Goal: Transaction & Acquisition: Purchase product/service

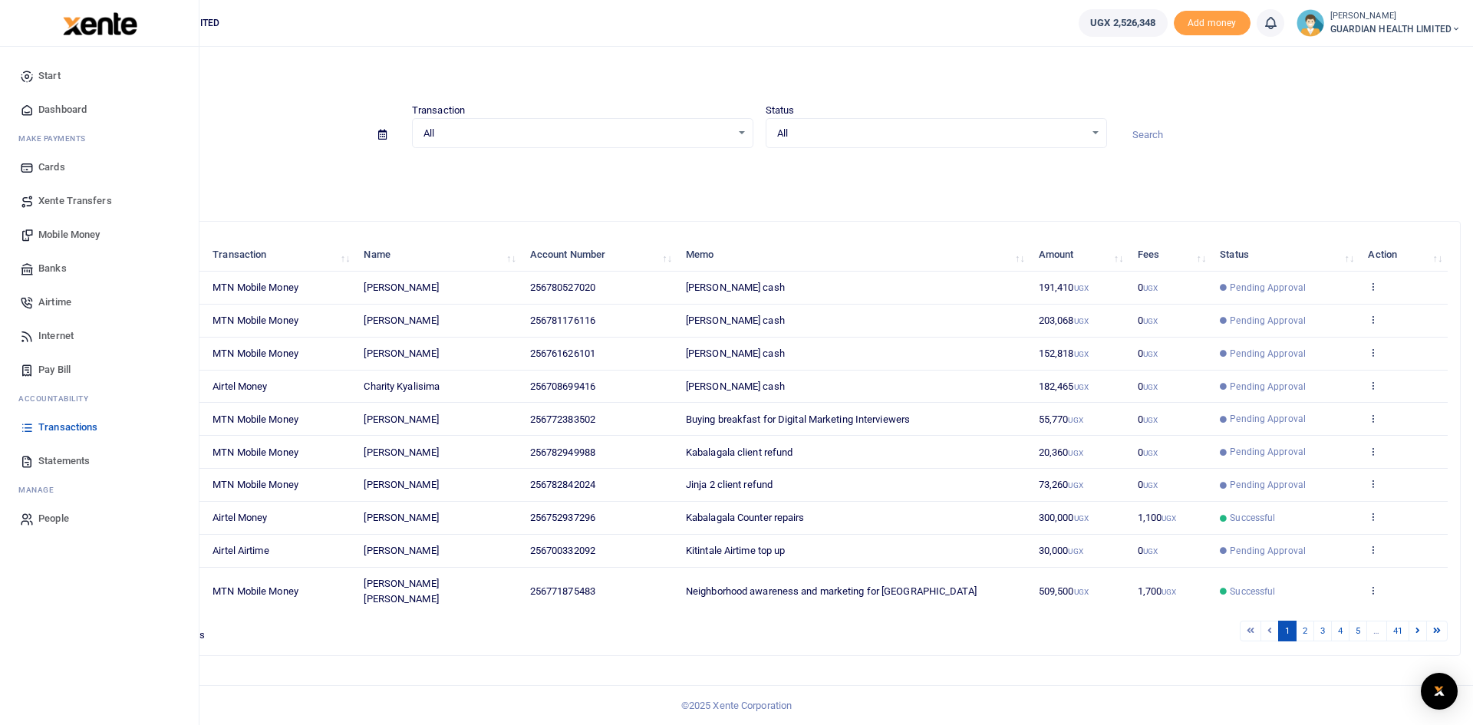
click at [73, 232] on span "Mobile Money" at bounding box center [68, 234] width 61 height 15
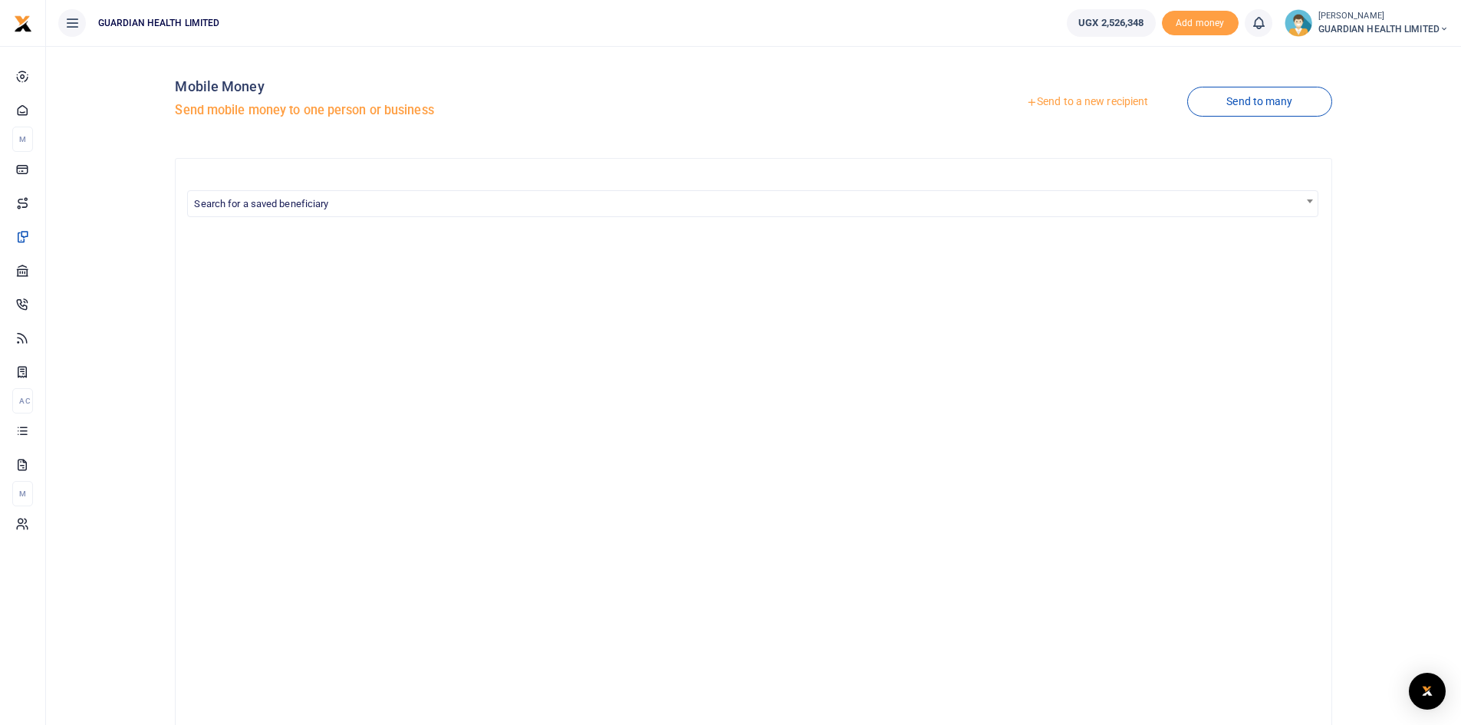
click at [1097, 102] on link "Send to a new recipient" at bounding box center [1087, 102] width 200 height 28
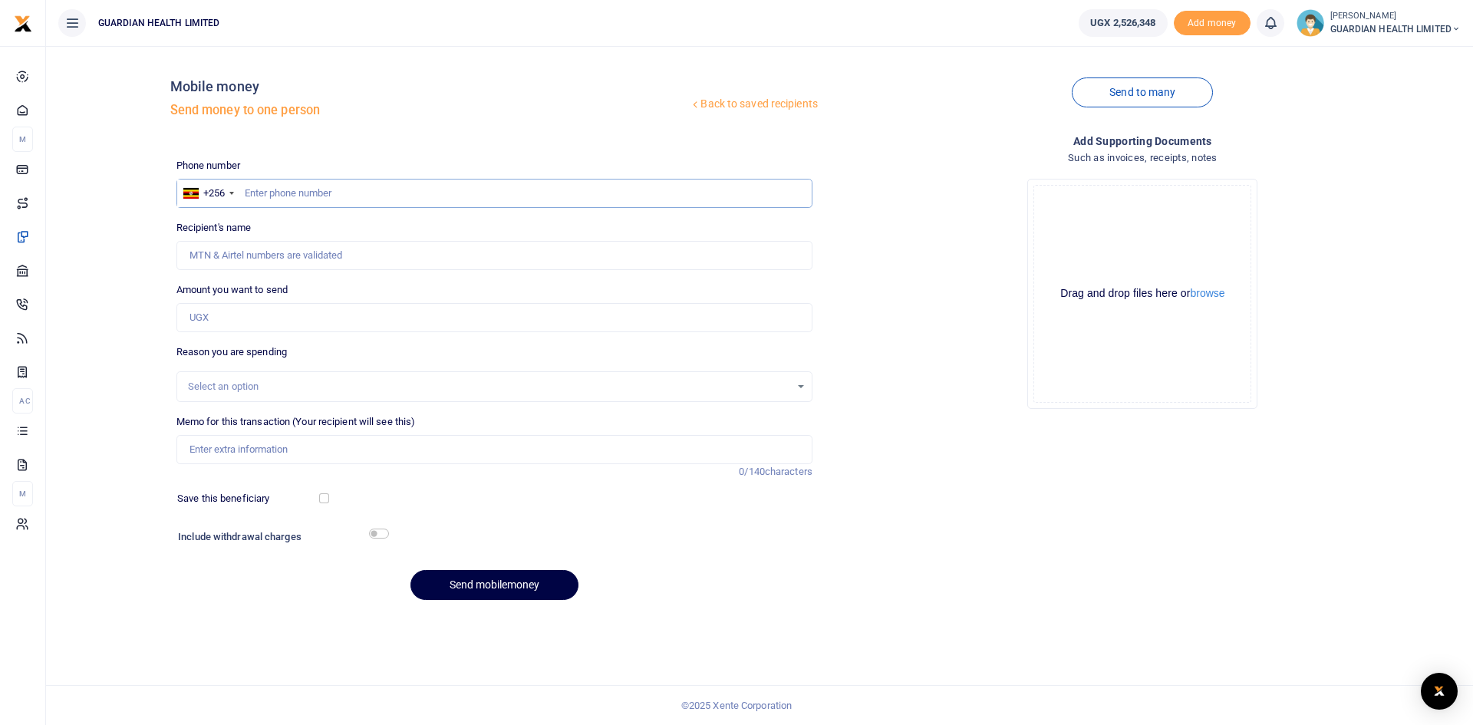
paste input "0740602068"
click at [251, 192] on input "0740602068" at bounding box center [494, 193] width 636 height 29
type input "740602068"
click at [232, 312] on input "Amount you want to send" at bounding box center [494, 317] width 636 height 29
type input "Frank Ntale"
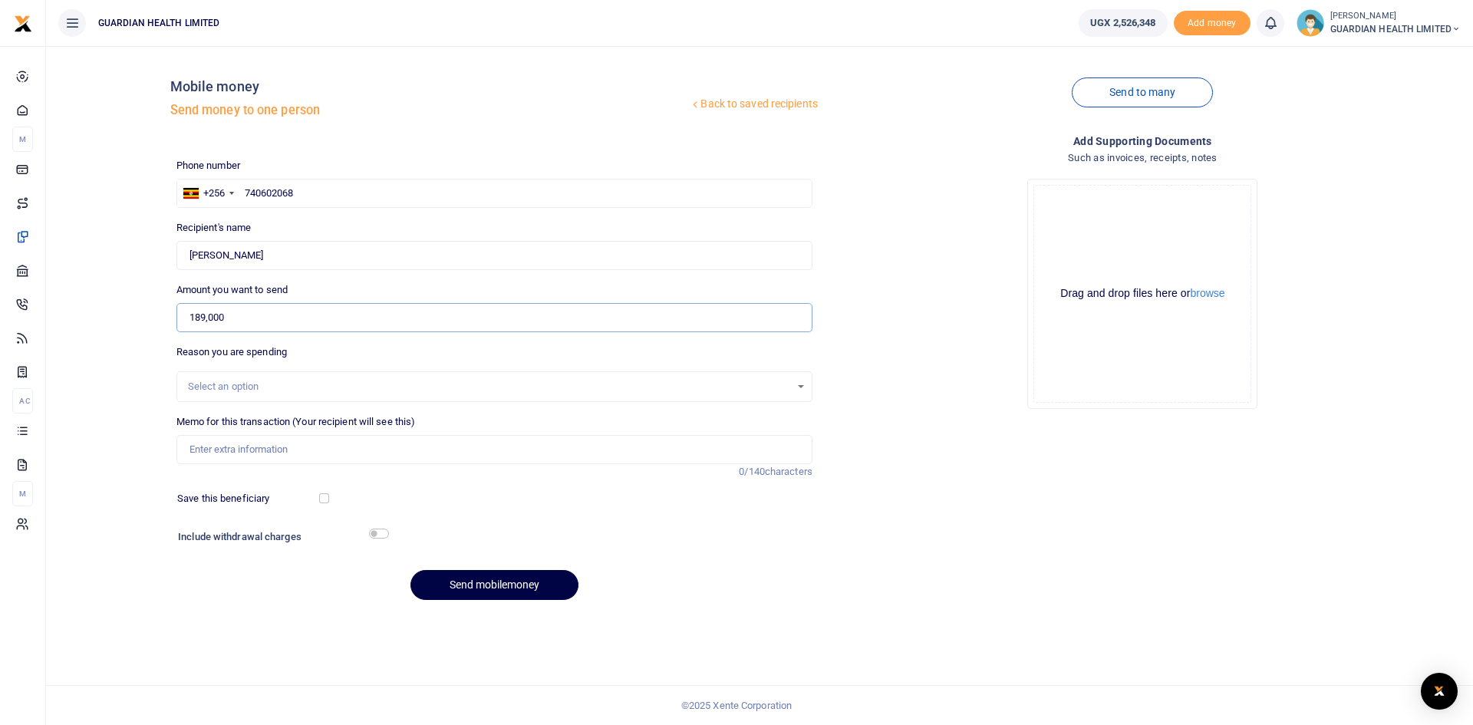
type input "189,000"
click at [273, 445] on input "Memo for this transaction (Your recipient will see this)" at bounding box center [494, 449] width 636 height 29
type input "Gayaza Petty cash"
click at [326, 501] on input "checkbox" at bounding box center [324, 498] width 10 height 10
checkbox input "true"
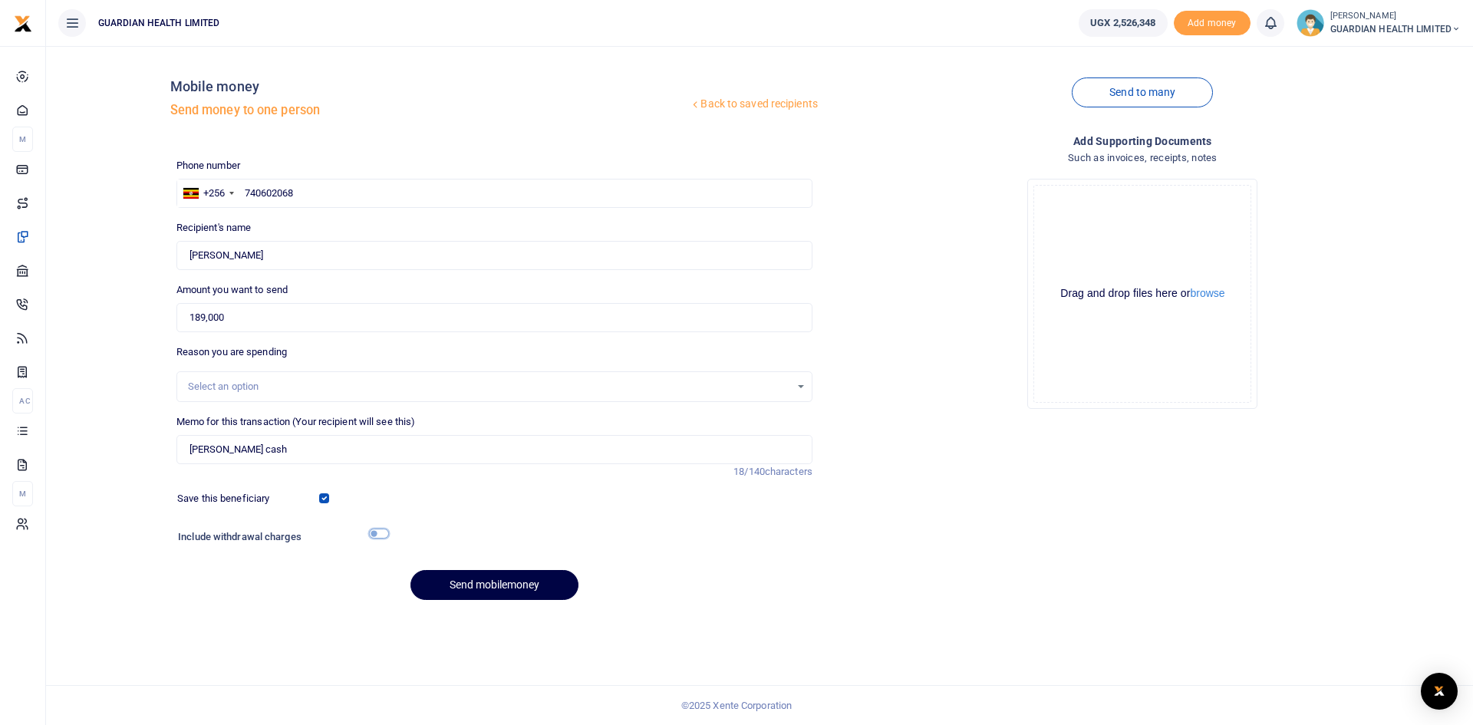
click at [373, 535] on input "checkbox" at bounding box center [379, 534] width 20 height 10
checkbox input "true"
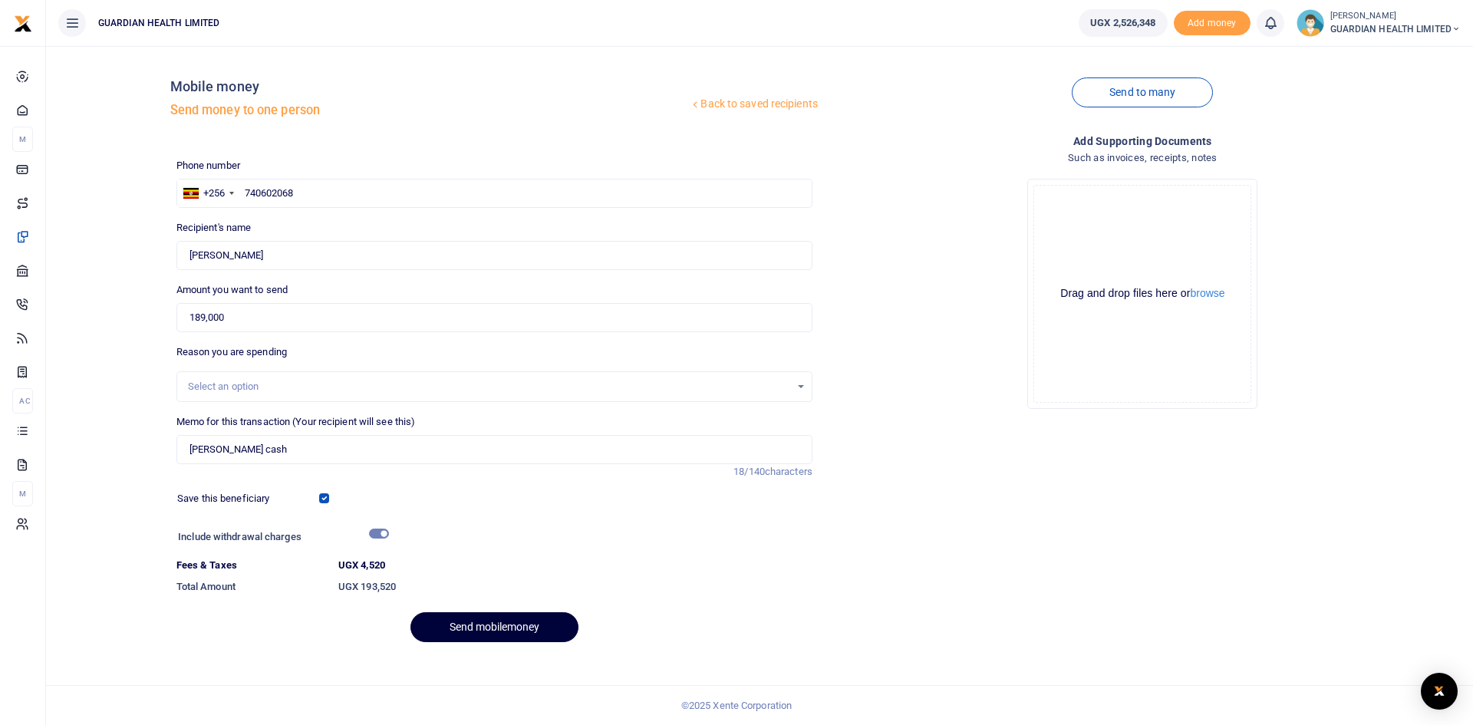
click at [466, 620] on button "Send mobilemoney" at bounding box center [494, 627] width 168 height 30
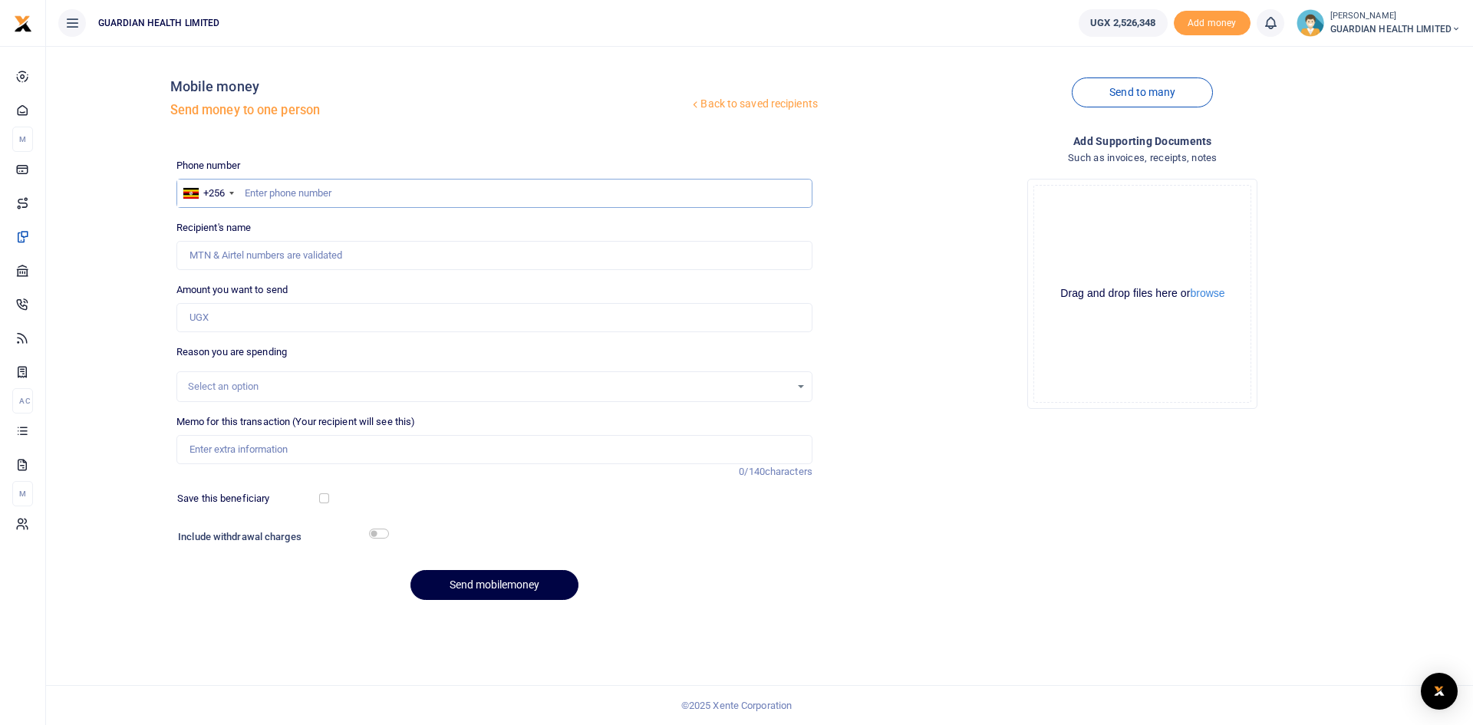
click at [310, 183] on input "text" at bounding box center [494, 193] width 636 height 29
type input "785946815"
type input "Barbra Kisaka"
type input "785946815"
click at [246, 320] on input "Amount you want to send" at bounding box center [494, 317] width 636 height 29
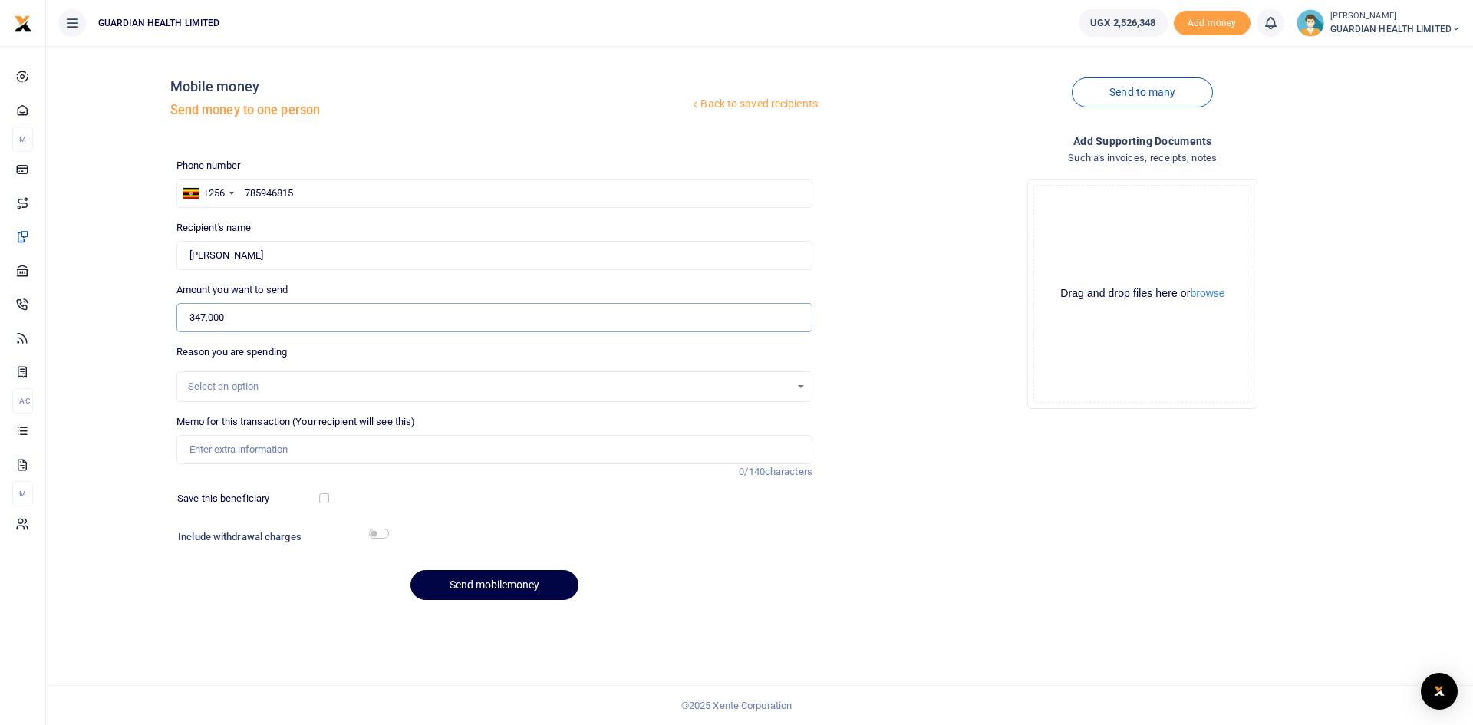
type input "347,000"
click at [268, 391] on div "Select an option" at bounding box center [489, 386] width 602 height 15
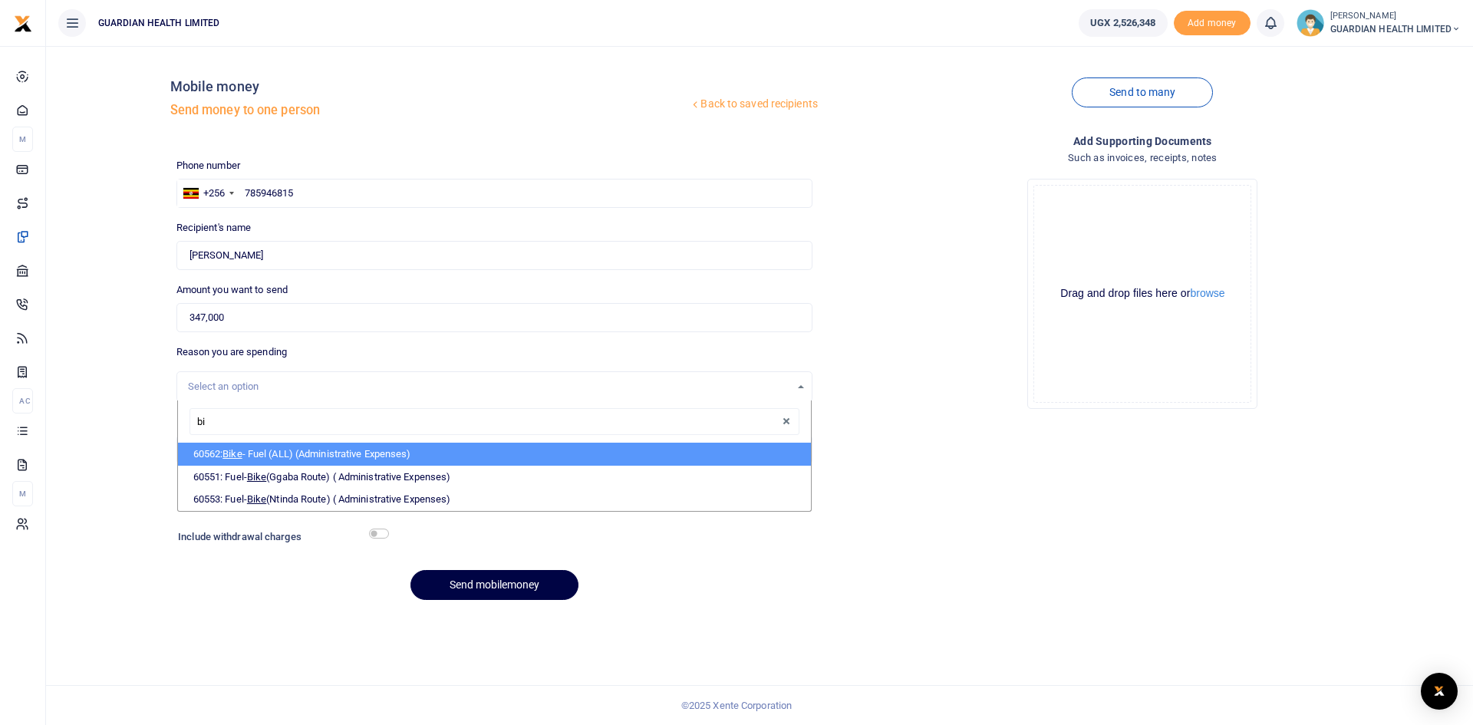
type input "b"
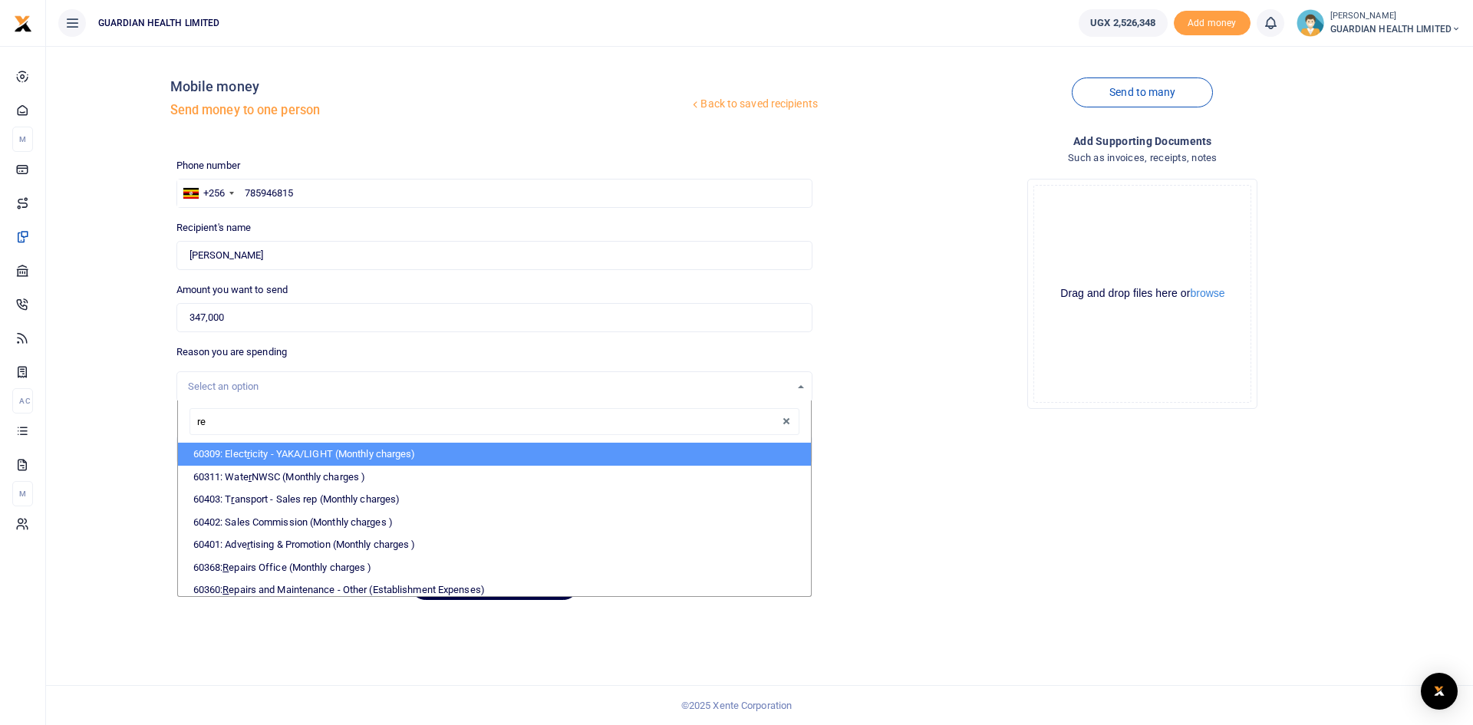
type input "rep"
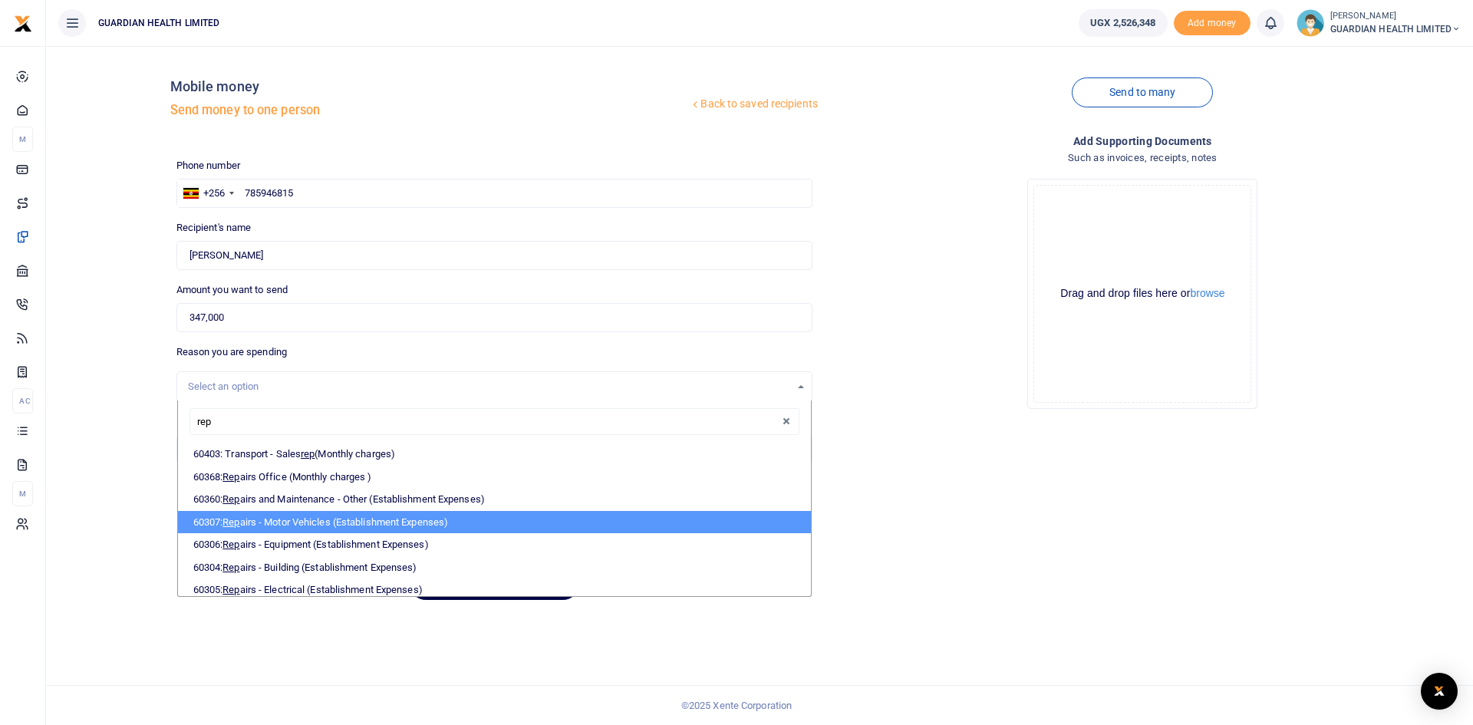
click at [278, 528] on li "60307: Rep airs - Motor Vehicles (Establishment Expenses)" at bounding box center [494, 522] width 633 height 23
select select "5389"
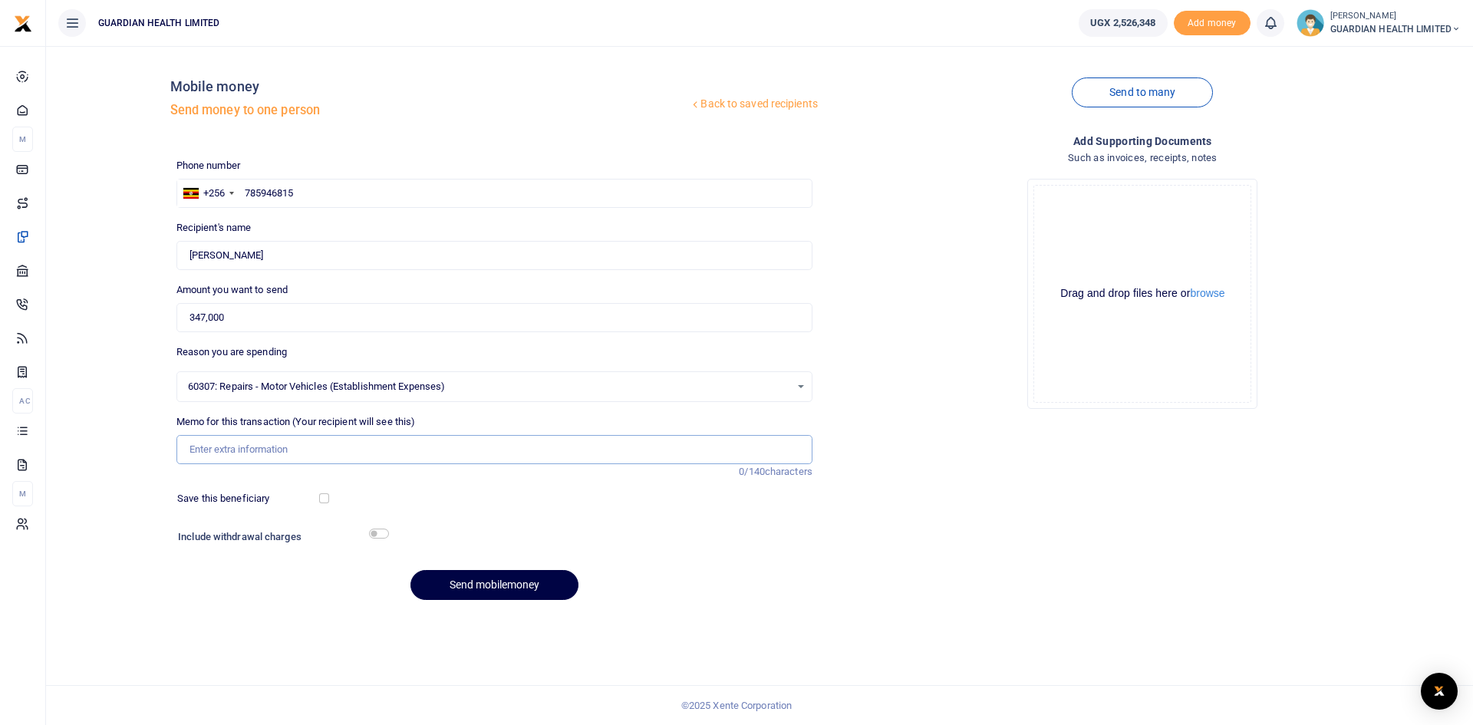
click at [256, 459] on input "Memo for this transaction (Your recipient will see this)" at bounding box center [494, 449] width 636 height 29
type input "Repairs for Bike UEU 335G"
click at [465, 576] on button "Send mobilemoney" at bounding box center [494, 585] width 168 height 30
